Goal: Information Seeking & Learning: Learn about a topic

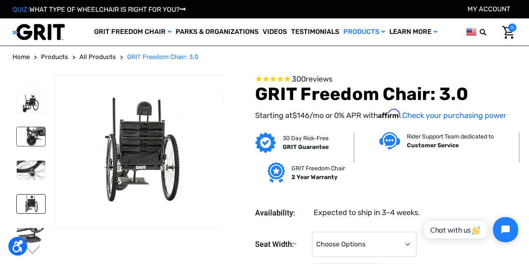
click at [33, 136] on img at bounding box center [31, 136] width 28 height 19
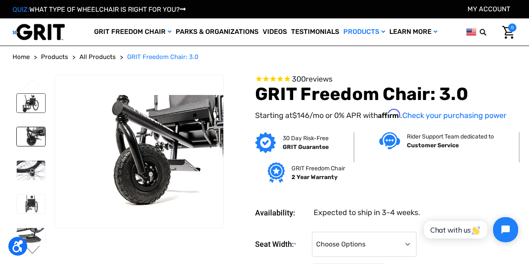
click at [21, 100] on img at bounding box center [31, 103] width 28 height 19
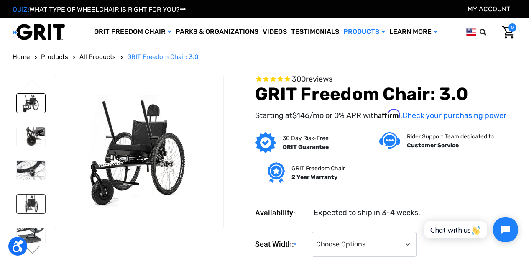
click at [26, 200] on img at bounding box center [31, 204] width 28 height 19
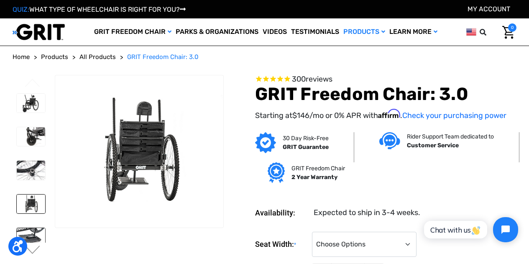
click at [31, 228] on img at bounding box center [31, 237] width 28 height 19
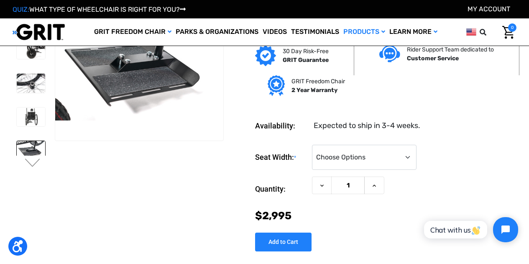
scroll to position [42, 0]
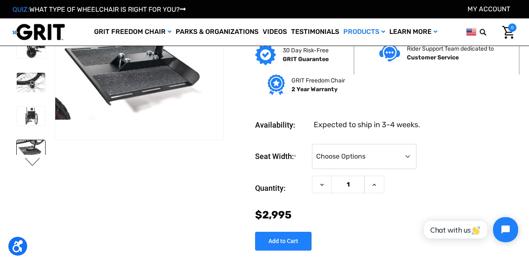
click at [35, 160] on button "Next" at bounding box center [33, 163] width 18 height 10
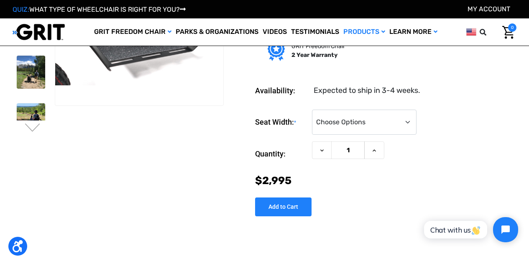
scroll to position [84, 0]
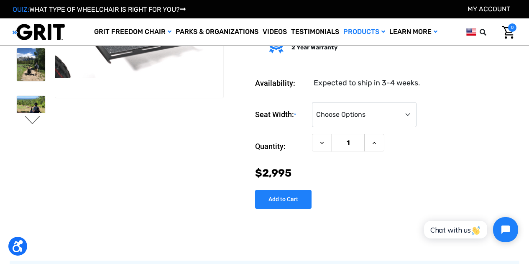
click at [35, 122] on button "Next" at bounding box center [33, 121] width 18 height 10
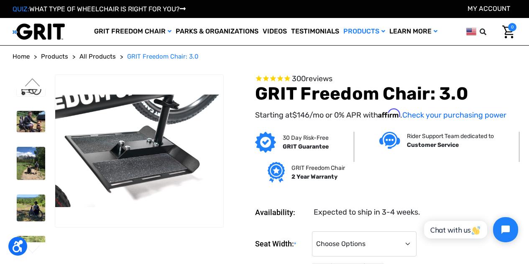
scroll to position [0, 0]
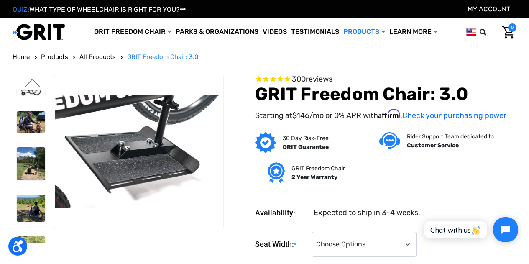
click at [34, 86] on button "Previous" at bounding box center [33, 84] width 18 height 10
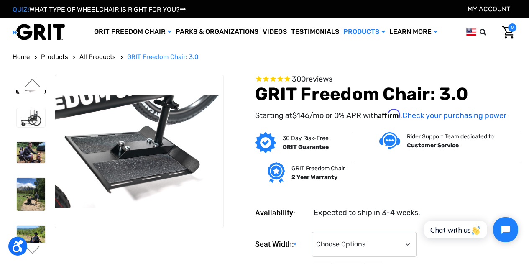
click at [34, 86] on button "Previous" at bounding box center [33, 84] width 18 height 10
click at [30, 108] on img at bounding box center [31, 117] width 28 height 19
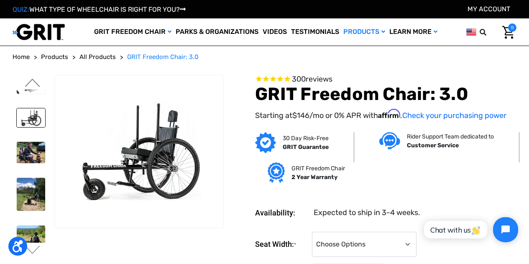
click at [28, 83] on button "Previous" at bounding box center [33, 84] width 18 height 10
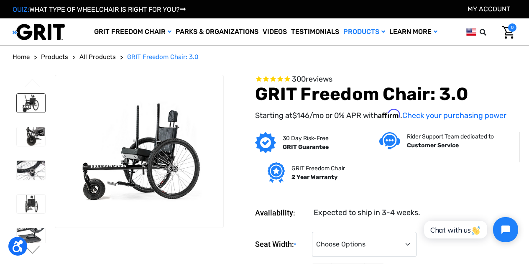
click at [32, 98] on img at bounding box center [31, 103] width 28 height 19
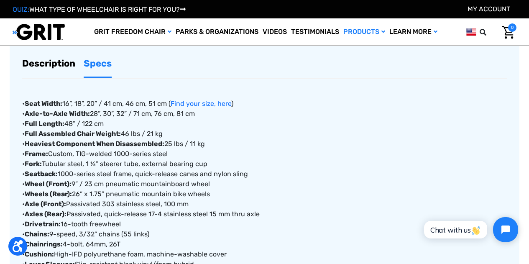
scroll to position [335, 0]
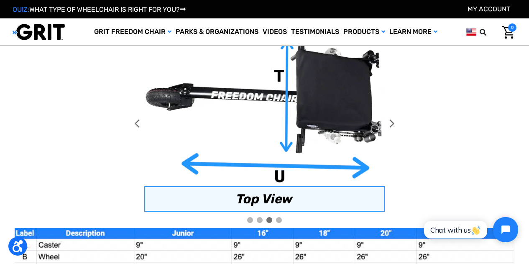
scroll to position [418, 0]
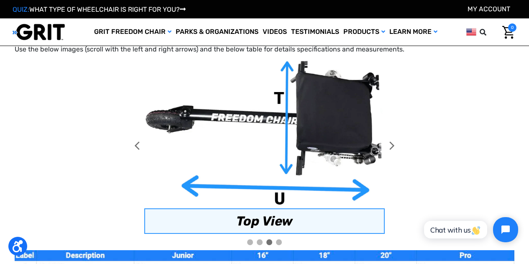
click at [133, 142] on icon at bounding box center [137, 144] width 15 height 177
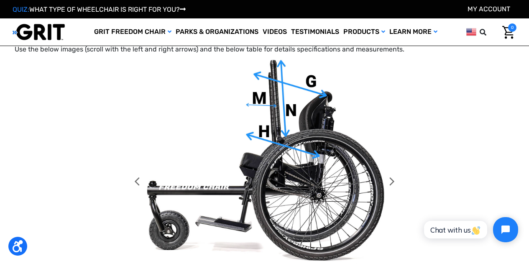
click at [133, 182] on icon at bounding box center [137, 180] width 15 height 249
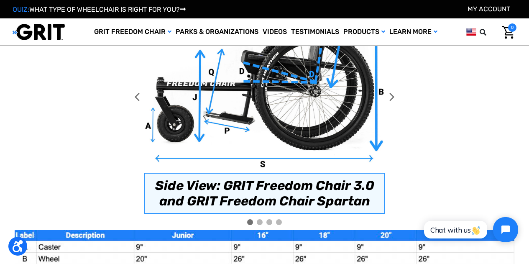
scroll to position [502, 0]
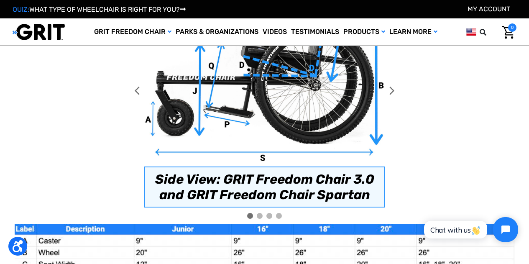
click at [136, 90] on icon at bounding box center [137, 90] width 15 height 235
